Goal: Task Accomplishment & Management: Understand process/instructions

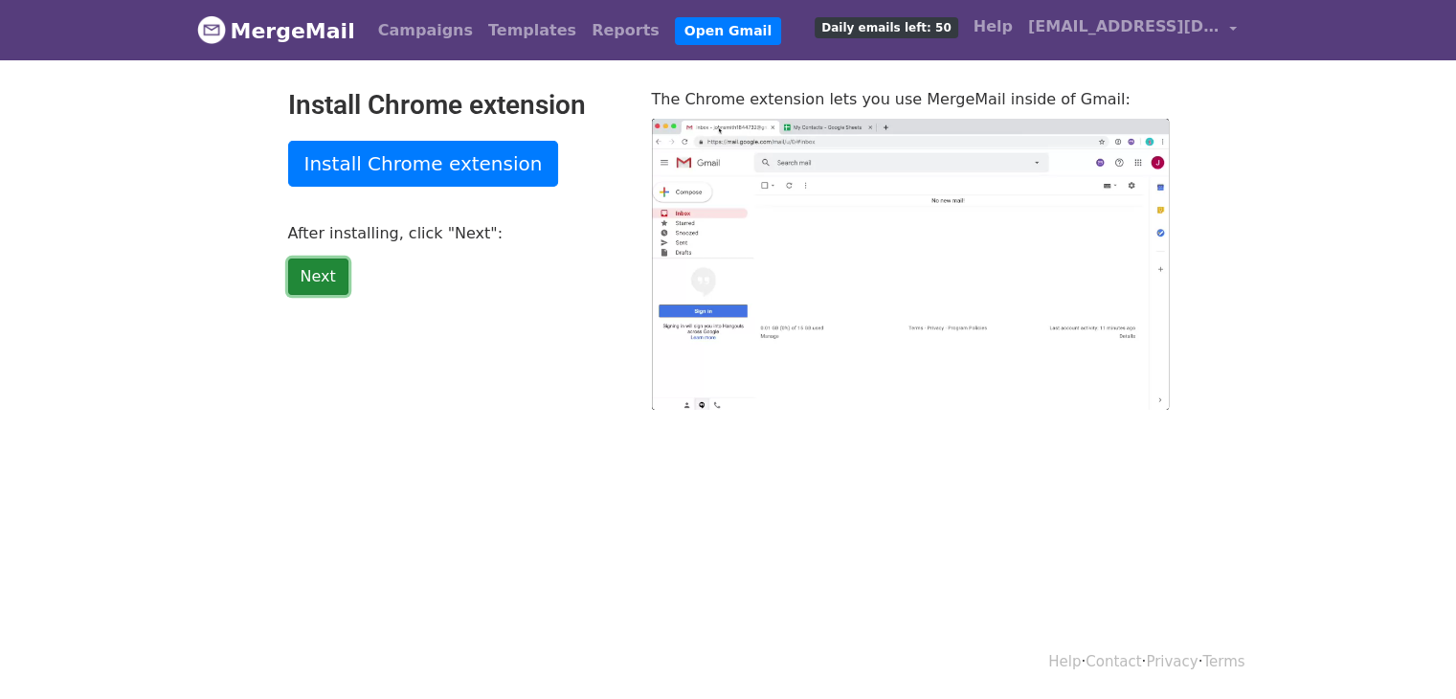
click at [309, 271] on link "Next" at bounding box center [318, 276] width 60 height 36
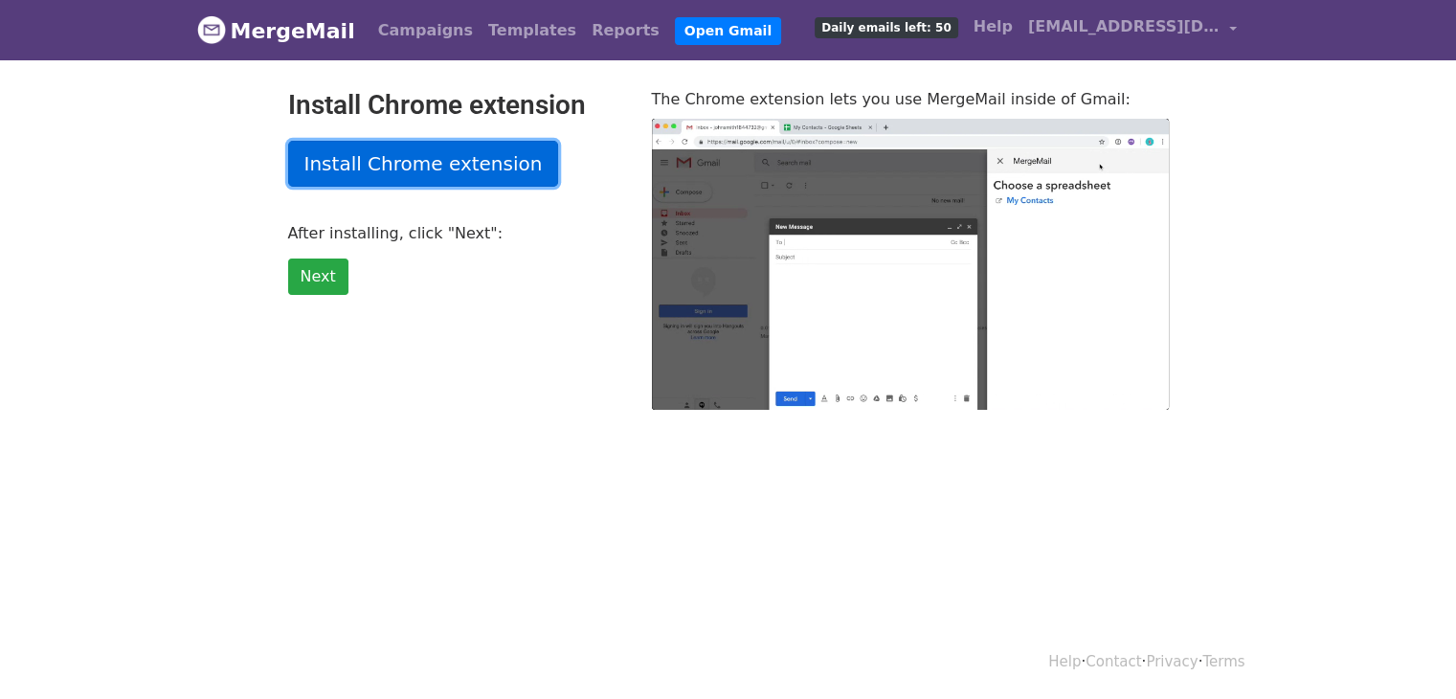
click at [313, 177] on link "Install Chrome extension" at bounding box center [423, 164] width 271 height 46
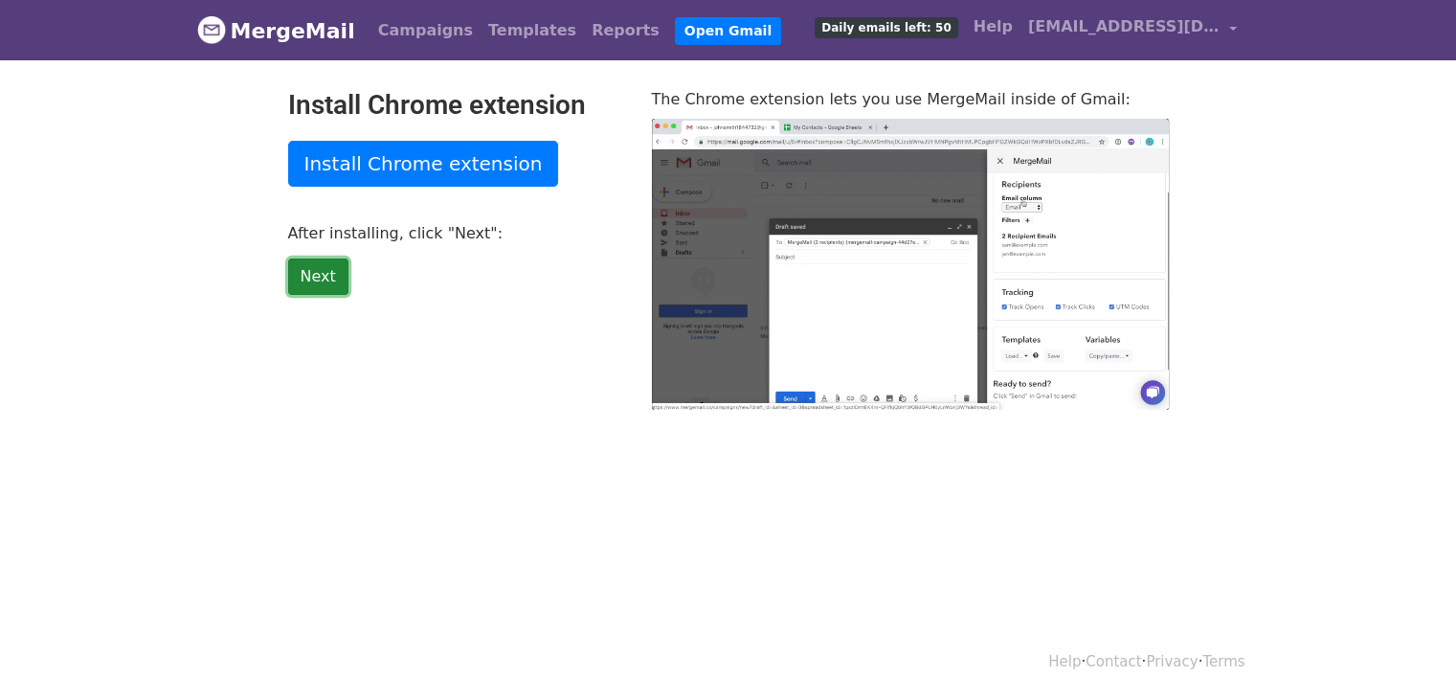
click at [323, 290] on link "Next" at bounding box center [318, 276] width 60 height 36
type input "9.43"
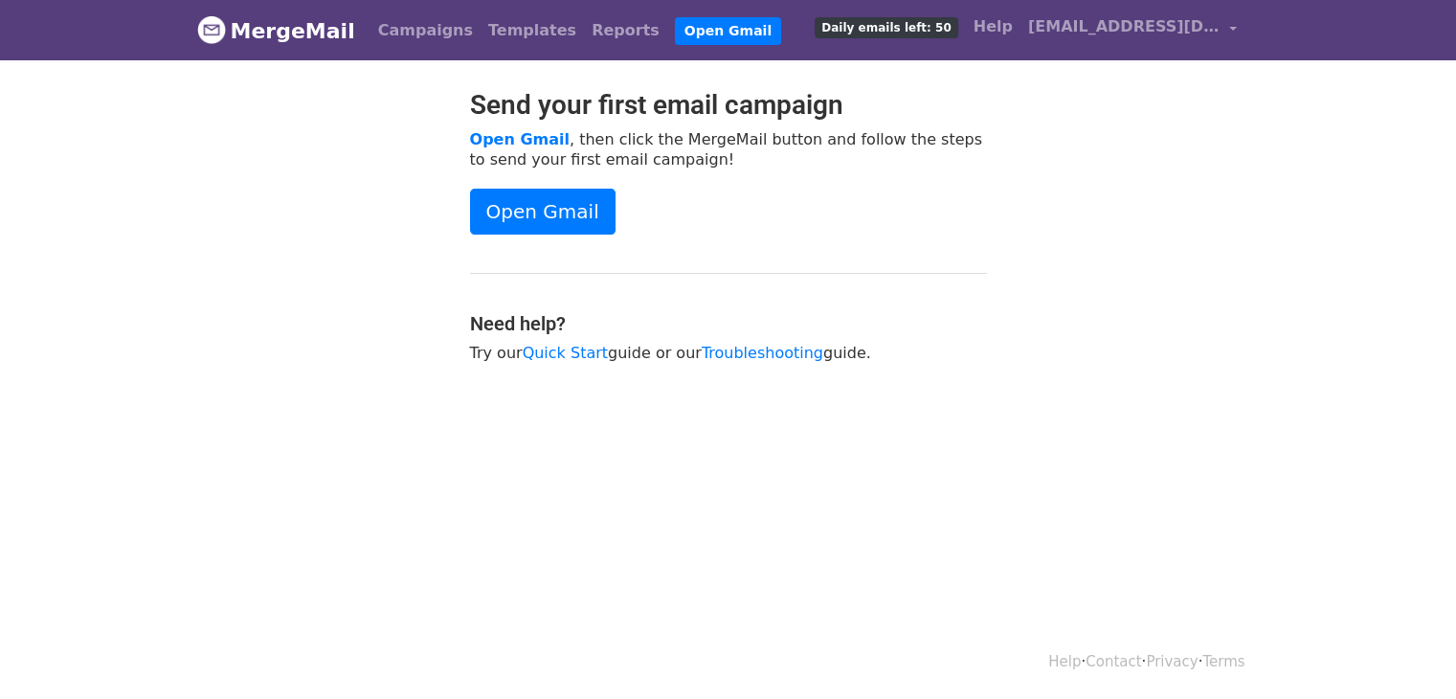
click at [349, 159] on div at bounding box center [319, 235] width 273 height 293
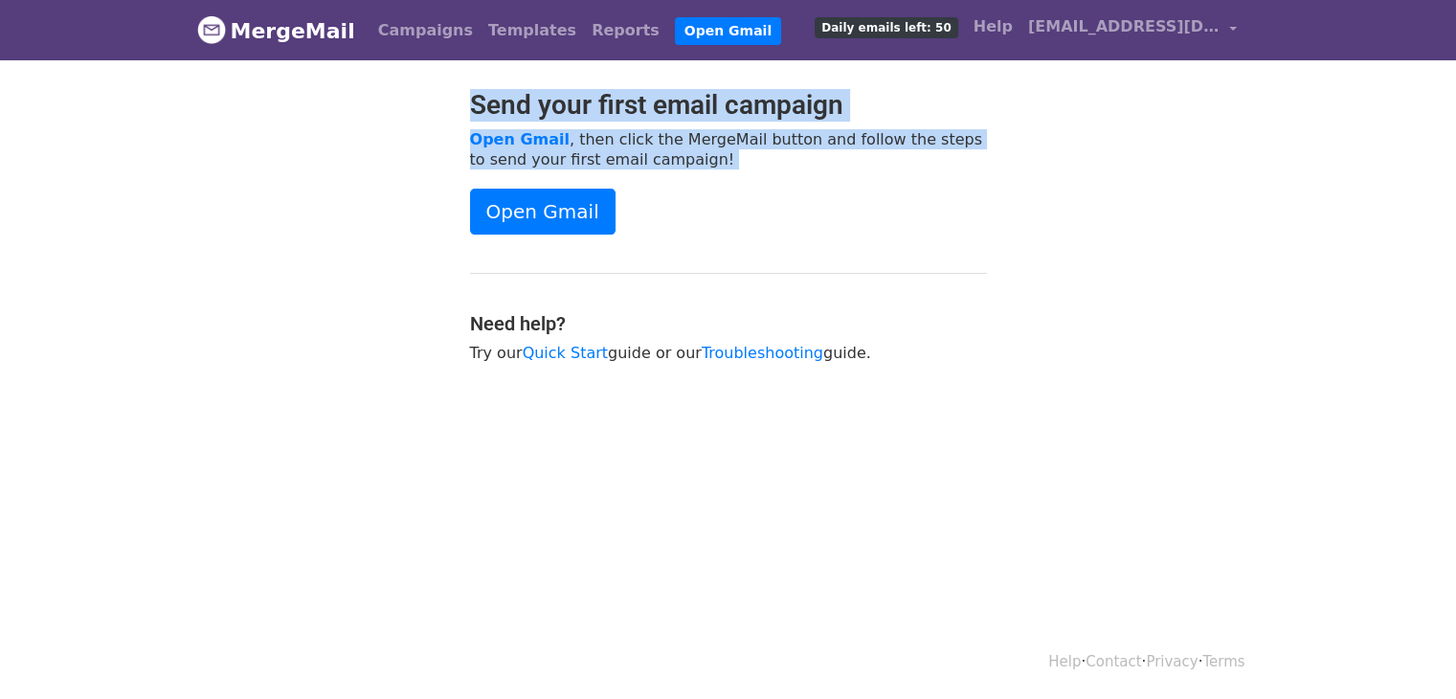
click at [617, 265] on div "Send your first email campaign Open Gmail , then click the MergeMail button and…" at bounding box center [728, 235] width 1091 height 293
click at [568, 219] on link "Open Gmail" at bounding box center [542, 212] width 145 height 46
